Goal: Find specific page/section: Find specific page/section

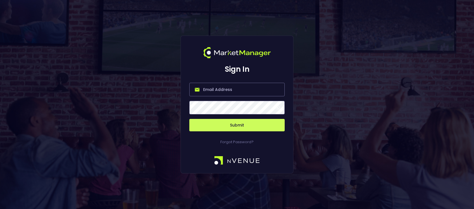
type input "jerry@nvenue.com"
click at [215, 128] on button "Submit" at bounding box center [236, 125] width 95 height 12
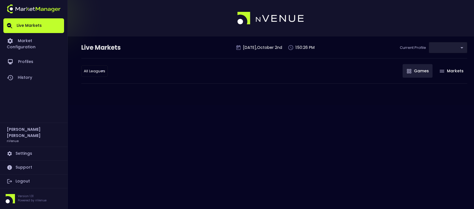
type input "0d810fa5-e353-4d9c-b11d-31f095cae871"
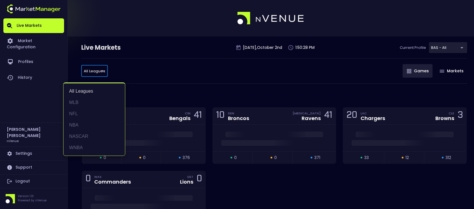
click at [89, 99] on li "MLB" at bounding box center [95, 102] width 62 height 11
type input "MLB"
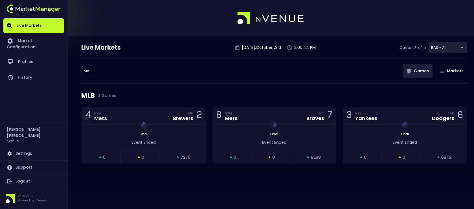
click at [220, 69] on div "MLB MLB ​ Games Markets" at bounding box center [274, 70] width 386 height 25
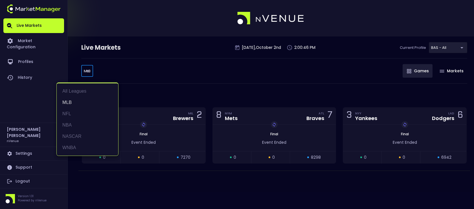
click at [88, 73] on body "Live Markets Market Configuration Profiles History Jerry Griffith nVenue Settin…" at bounding box center [237, 104] width 474 height 209
click at [69, 106] on li "MLB" at bounding box center [88, 102] width 62 height 11
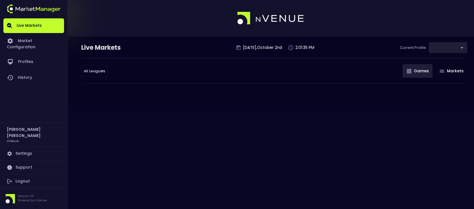
type input "0d810fa5-e353-4d9c-b11d-31f095cae871"
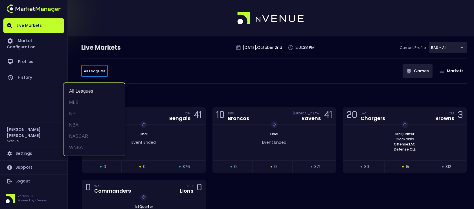
click at [93, 99] on li "MLB" at bounding box center [95, 102] width 62 height 11
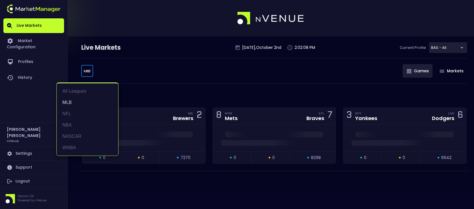
click at [90, 70] on body "Live Markets Market Configuration Profiles History [PERSON_NAME] nVenue Setting…" at bounding box center [237, 104] width 474 height 209
click at [84, 91] on li "All Leagues" at bounding box center [88, 91] width 62 height 11
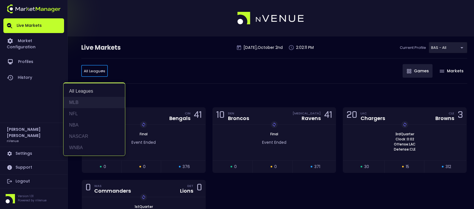
click at [87, 101] on li "MLB" at bounding box center [95, 102] width 62 height 11
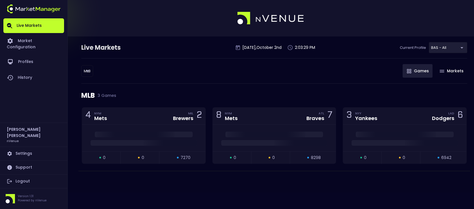
click at [141, 95] on div "MLB 3 Games" at bounding box center [274, 96] width 386 height 24
click at [88, 72] on body "Live Markets Market Configuration Profiles History [PERSON_NAME] nVenue Setting…" at bounding box center [237, 104] width 474 height 209
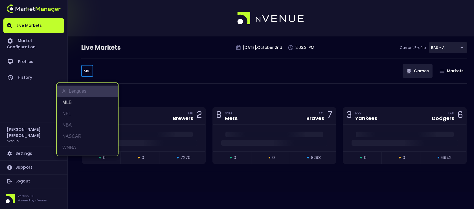
click at [80, 92] on li "All Leagues" at bounding box center [88, 91] width 62 height 11
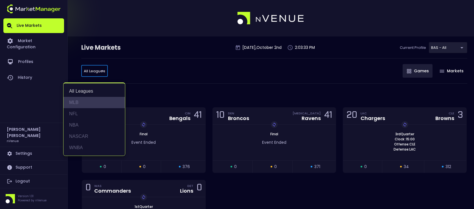
click at [91, 102] on li "MLB" at bounding box center [95, 102] width 62 height 11
type input "MLB"
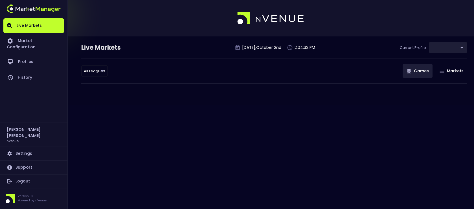
type input "0d810fa5-e353-4d9c-b11d-31f095cae871"
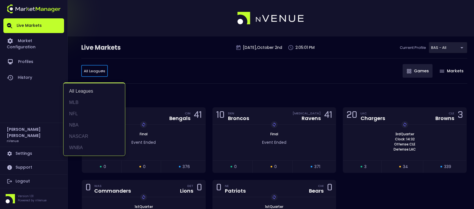
click at [82, 105] on li "MLB" at bounding box center [95, 102] width 62 height 11
type input "MLB"
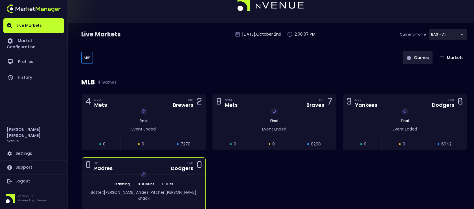
scroll to position [12, 0]
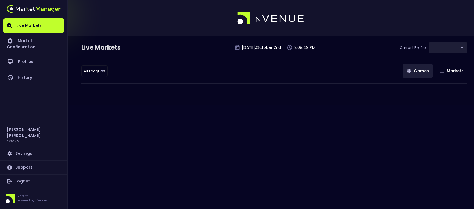
type input "0d810fa5-e353-4d9c-b11d-31f095cae871"
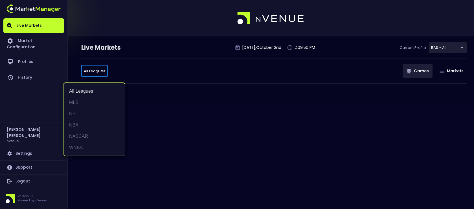
click at [100, 73] on body "Live Markets Market Configuration Profiles History Jerry Griffith nVenue Settin…" at bounding box center [237, 104] width 474 height 209
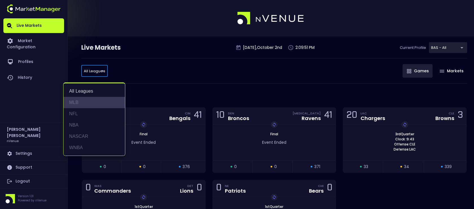
click at [86, 101] on li "MLB" at bounding box center [95, 102] width 62 height 11
type input "MLB"
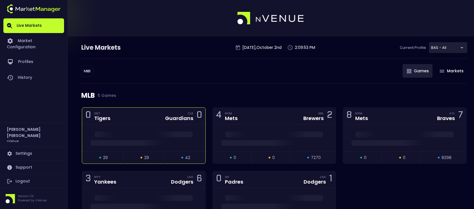
click at [147, 120] on div "0 DET Tigers CLE Guardians 0" at bounding box center [143, 116] width 123 height 17
